Goal: Task Accomplishment & Management: Complete application form

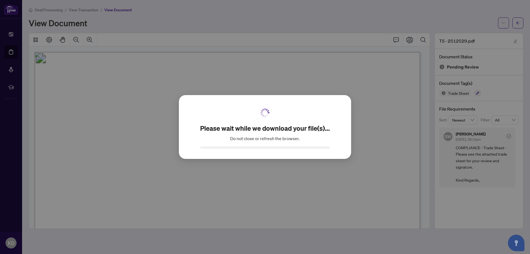
scroll to position [64, 0]
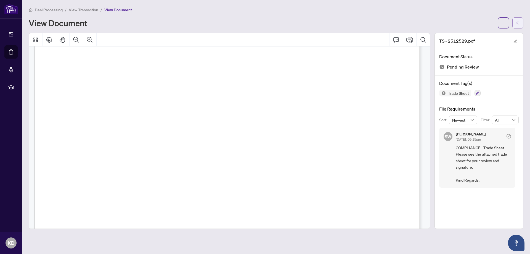
click at [519, 23] on icon "arrow-left" at bounding box center [518, 23] width 4 height 4
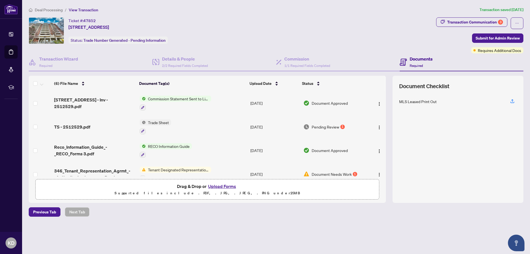
click at [331, 126] on span "Pending Review" at bounding box center [326, 127] width 28 height 6
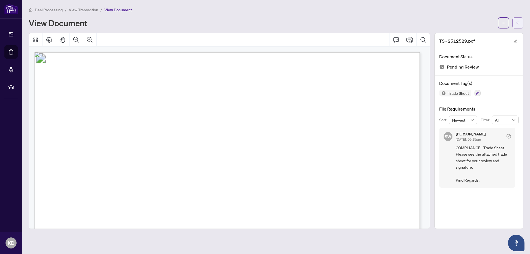
click at [516, 23] on icon "arrow-left" at bounding box center [518, 23] width 4 height 4
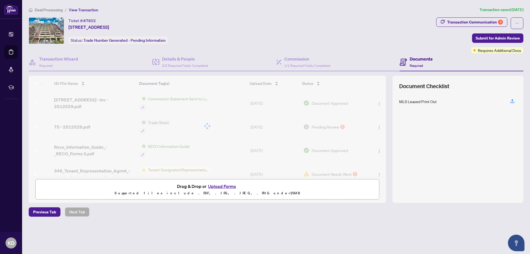
click at [228, 186] on button "Upload Forms" at bounding box center [221, 185] width 31 height 7
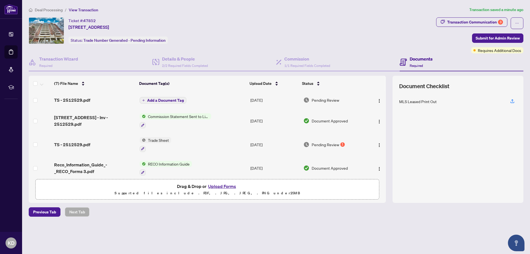
click at [166, 100] on span "Add a Document Tag" at bounding box center [165, 100] width 37 height 4
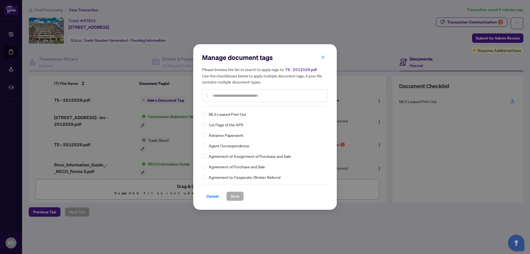
click at [262, 92] on input "text" at bounding box center [267, 95] width 111 height 6
type input "*****"
click at [204, 131] on div "Final Trade Trade Sheet Trade Sheet A Trade Sheet B Trade Sheet C Trade Sheet D…" at bounding box center [265, 145] width 126 height 69
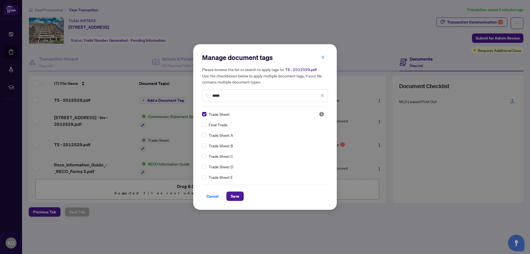
drag, startPoint x: 236, startPoint y: 194, endPoint x: 321, endPoint y: 242, distance: 98.1
click at [236, 196] on span "Save" at bounding box center [235, 195] width 9 height 9
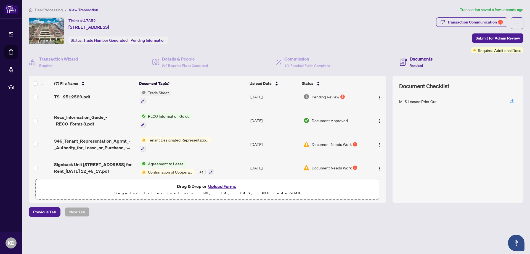
scroll to position [64, 0]
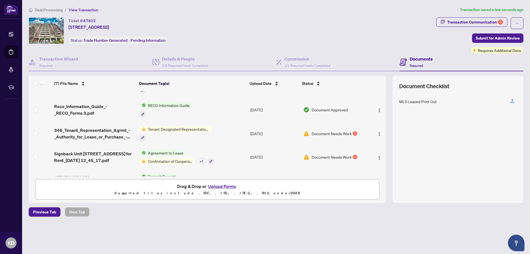
click at [334, 133] on span "Document Needs Work" at bounding box center [332, 133] width 40 height 6
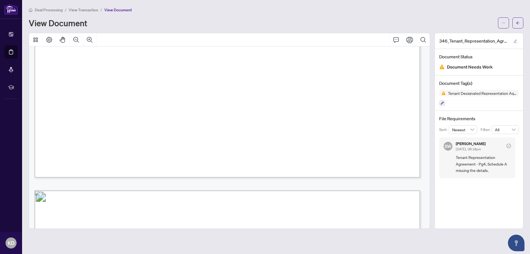
scroll to position [317, 0]
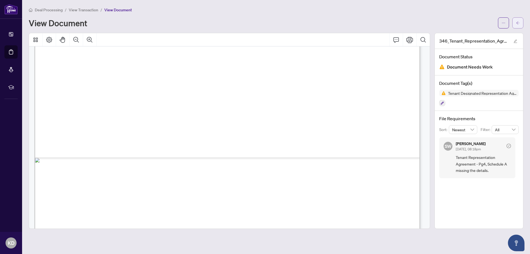
click at [521, 20] on button "button" at bounding box center [517, 22] width 11 height 11
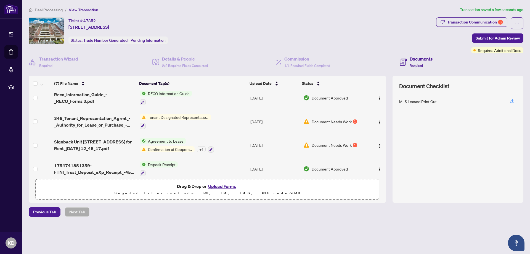
scroll to position [82, 0]
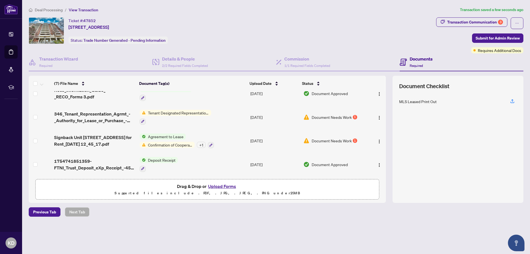
click at [323, 138] on span "Document Needs Work" at bounding box center [332, 140] width 40 height 6
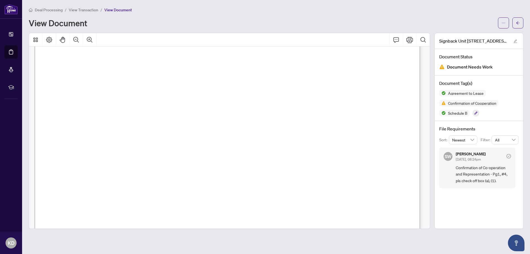
scroll to position [4609, 0]
click at [518, 22] on icon "arrow-left" at bounding box center [518, 23] width 4 height 4
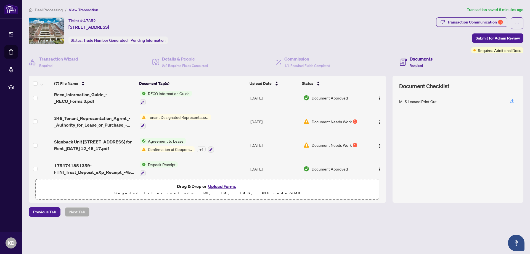
scroll to position [82, 0]
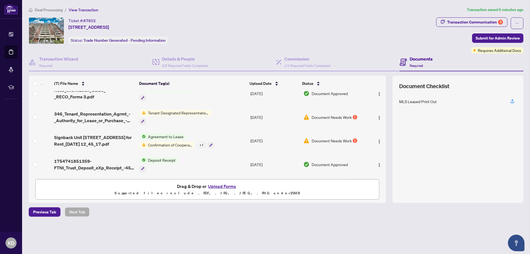
click at [224, 185] on button "Upload Forms" at bounding box center [221, 185] width 31 height 7
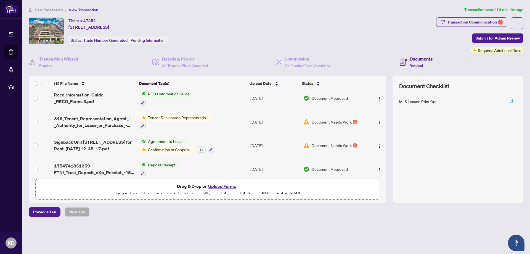
scroll to position [99, 0]
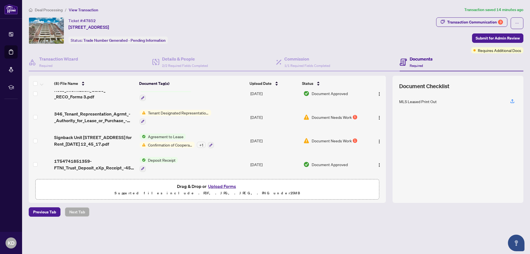
click at [200, 188] on span "Drag & Drop or Upload Forms" at bounding box center [207, 185] width 61 height 7
click at [218, 183] on button "Upload Forms" at bounding box center [221, 185] width 31 height 7
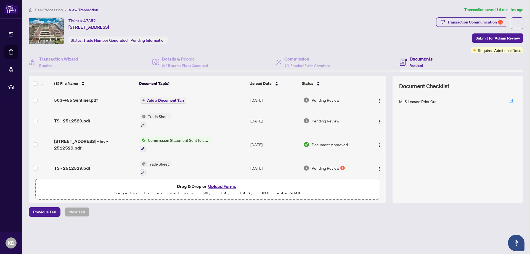
click at [174, 98] on span "Add a Document Tag" at bounding box center [165, 100] width 37 height 4
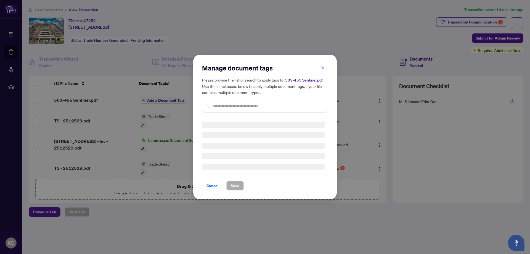
click at [242, 105] on div "Manage document tags Please browse the list or search to apply tags to: 503-455…" at bounding box center [265, 90] width 126 height 54
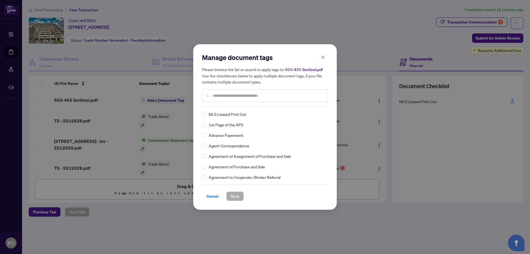
click at [247, 95] on input "text" at bounding box center [267, 95] width 111 height 6
click at [239, 196] on span "Save" at bounding box center [235, 195] width 9 height 9
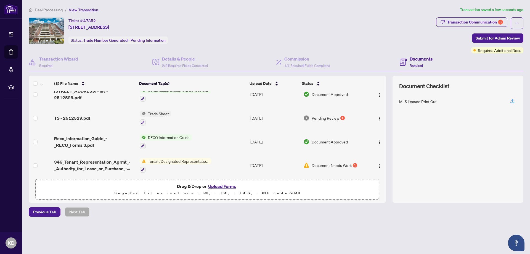
scroll to position [64, 0]
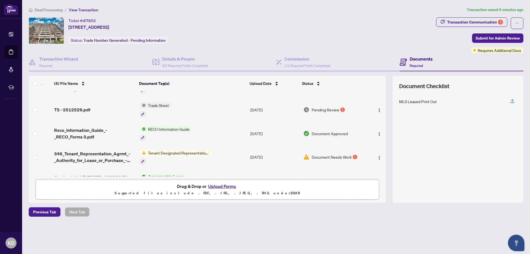
click at [228, 186] on button "Upload Forms" at bounding box center [221, 185] width 31 height 7
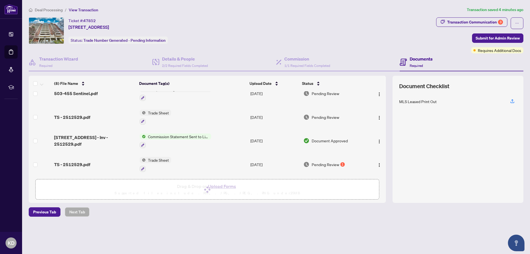
scroll to position [0, 0]
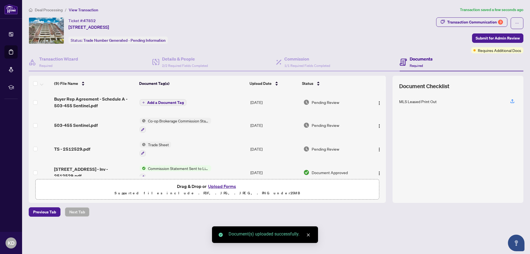
click at [158, 102] on span "Add a Document Tag" at bounding box center [165, 102] width 37 height 4
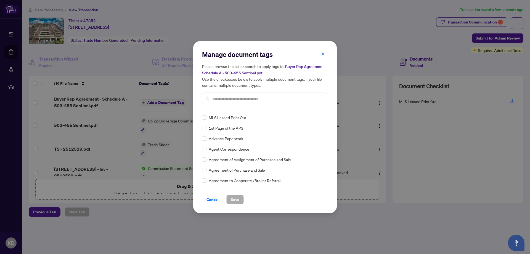
click at [264, 96] on input "text" at bounding box center [267, 99] width 111 height 6
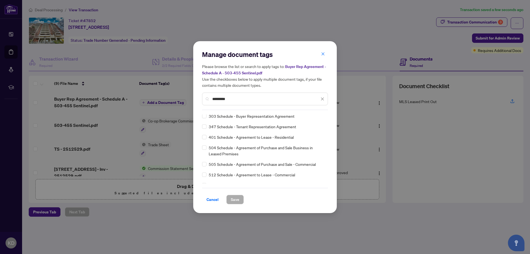
scroll to position [221, 0]
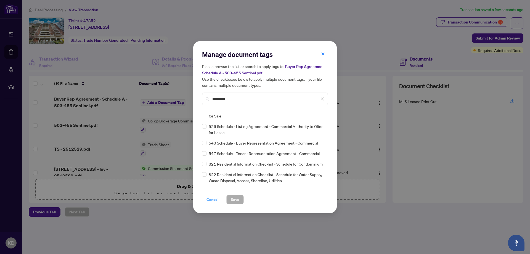
type input "********"
drag, startPoint x: 212, startPoint y: 198, endPoint x: 228, endPoint y: 204, distance: 16.8
click at [212, 198] on span "Cancel" at bounding box center [212, 199] width 12 height 9
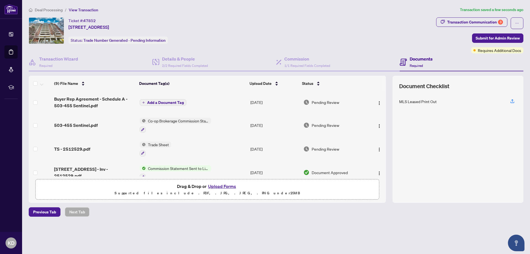
scroll to position [127, 0]
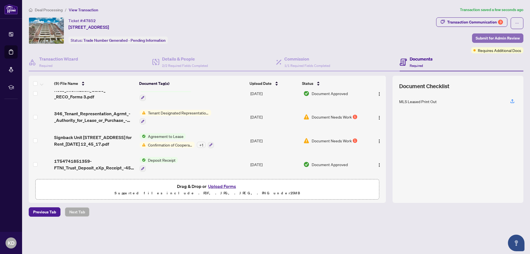
click at [493, 36] on span "Submit for Admin Review" at bounding box center [497, 38] width 44 height 9
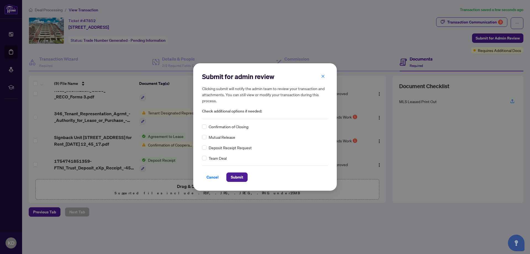
drag, startPoint x: 236, startPoint y: 177, endPoint x: 249, endPoint y: 184, distance: 15.6
click at [236, 177] on span "Submit" at bounding box center [237, 176] width 12 height 9
